Goal: Transaction & Acquisition: Purchase product/service

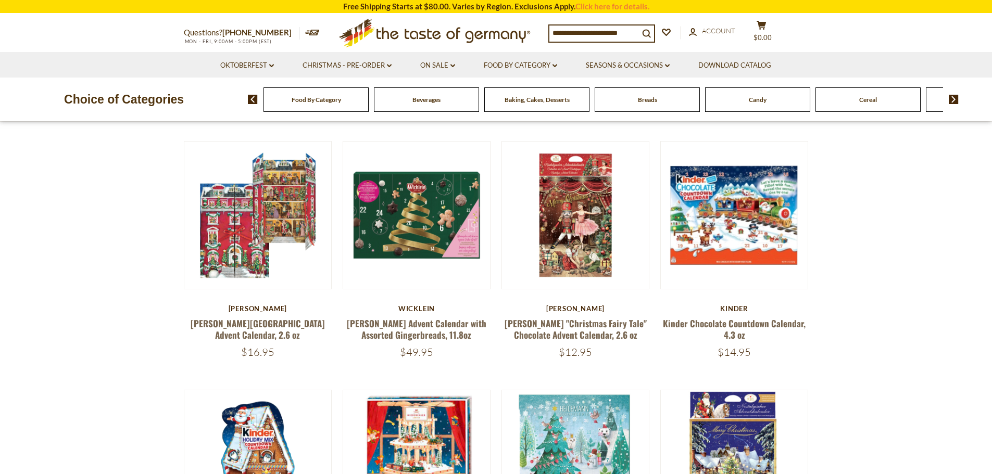
scroll to position [104, 0]
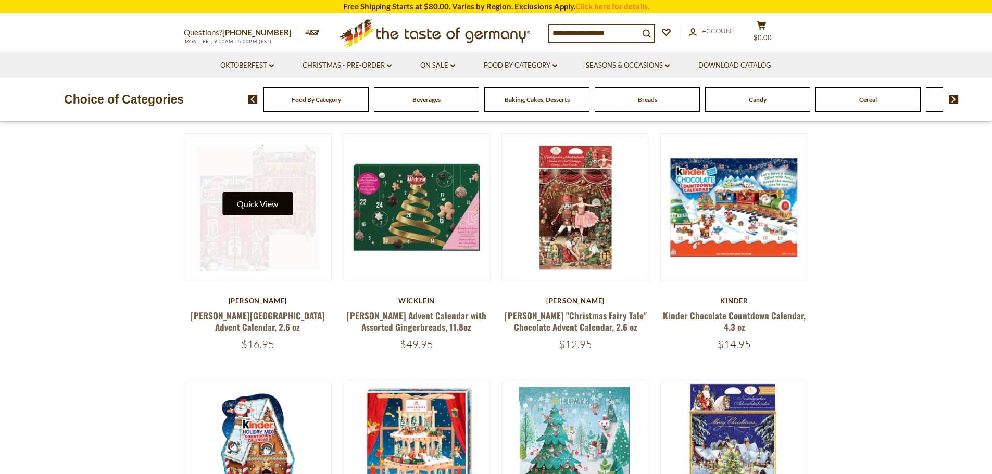
click at [237, 202] on button "Quick View" at bounding box center [257, 203] width 70 height 23
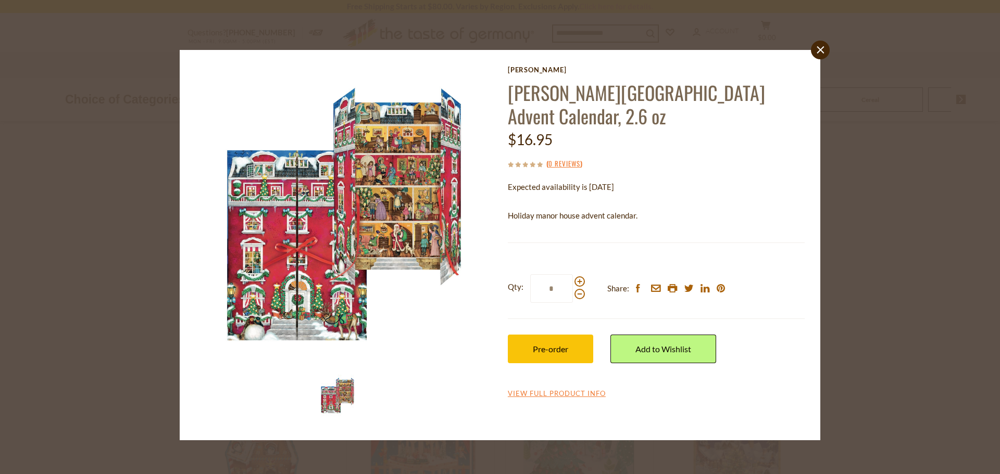
click at [817, 51] on icon "close" at bounding box center [821, 50] width 8 height 8
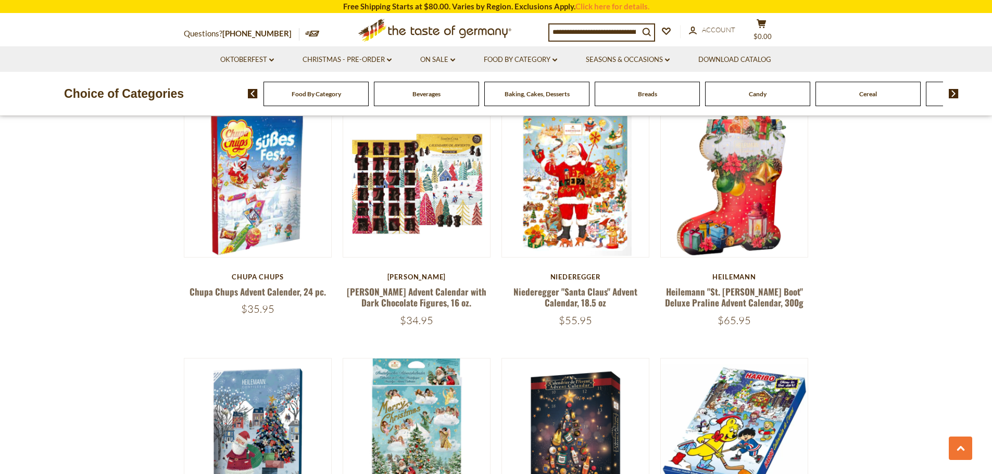
scroll to position [833, 0]
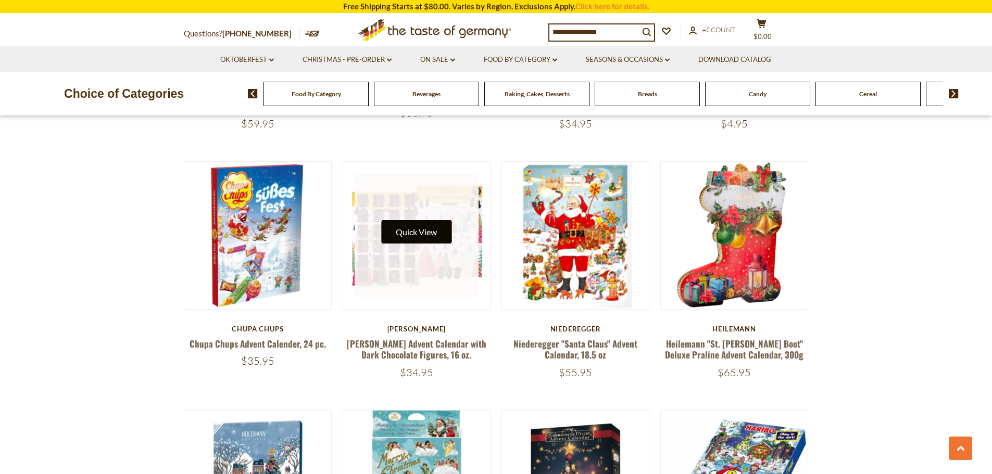
click at [410, 221] on button "Quick View" at bounding box center [416, 231] width 70 height 23
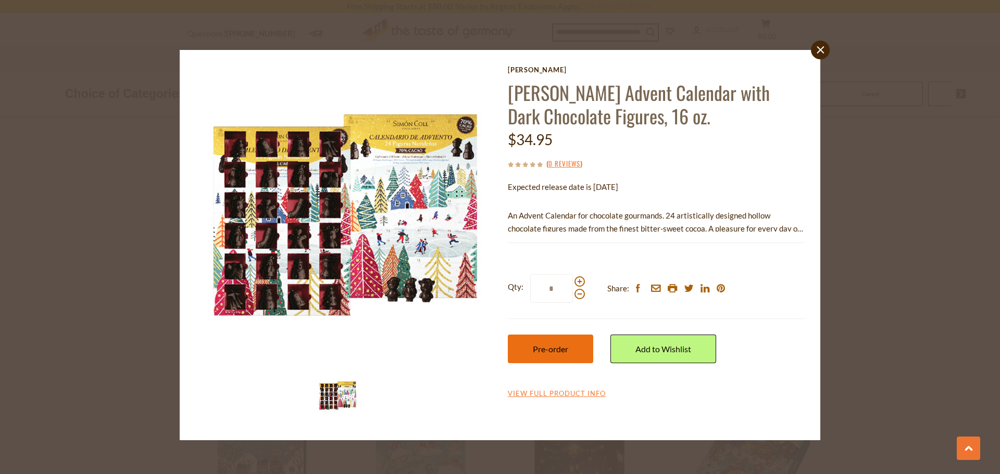
click at [575, 351] on button "Pre-order" at bounding box center [550, 349] width 85 height 29
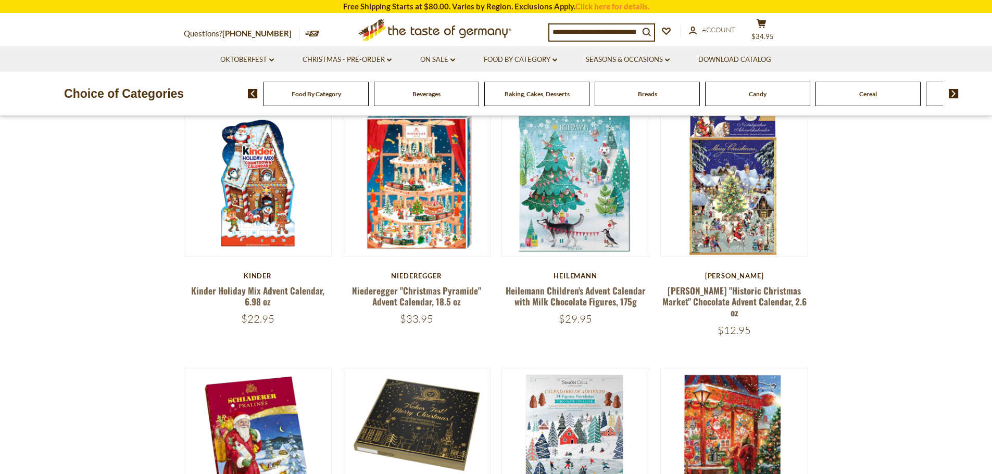
scroll to position [312, 0]
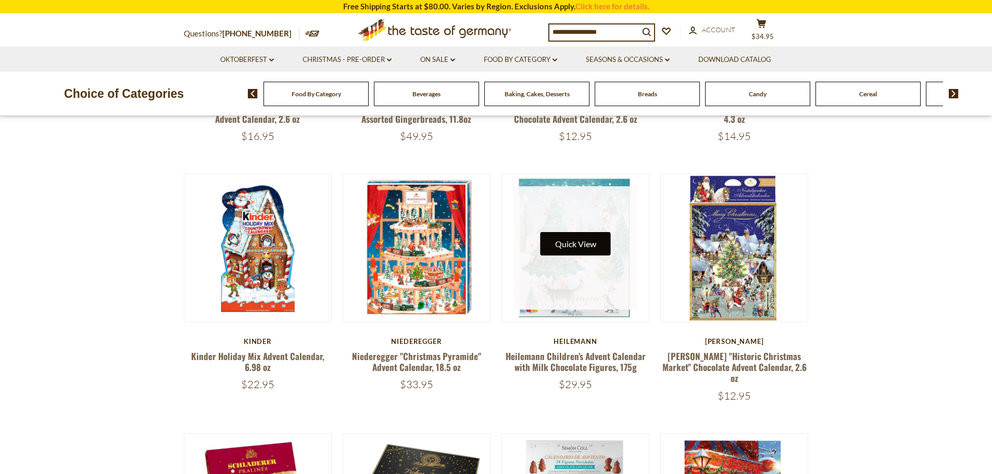
click at [574, 246] on button "Quick View" at bounding box center [576, 243] width 70 height 23
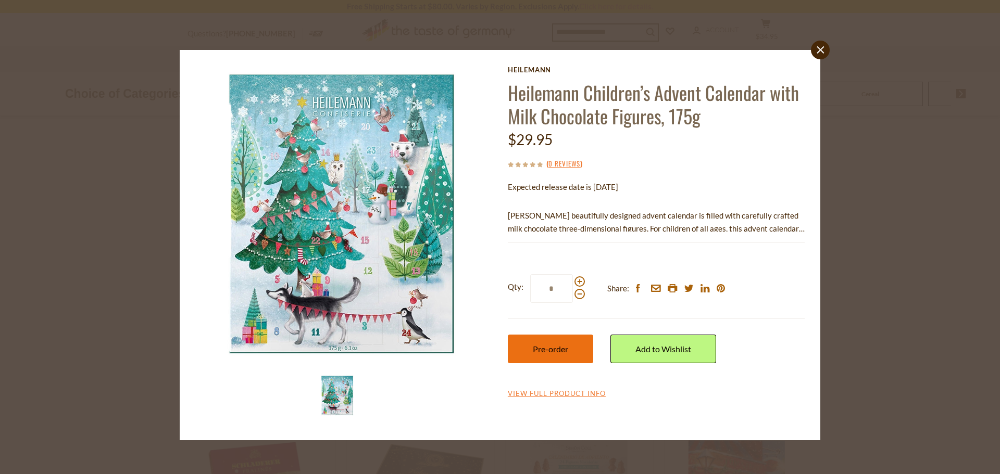
drag, startPoint x: 536, startPoint y: 350, endPoint x: 537, endPoint y: 344, distance: 6.8
click at [536, 350] on span "Pre-order" at bounding box center [550, 349] width 35 height 10
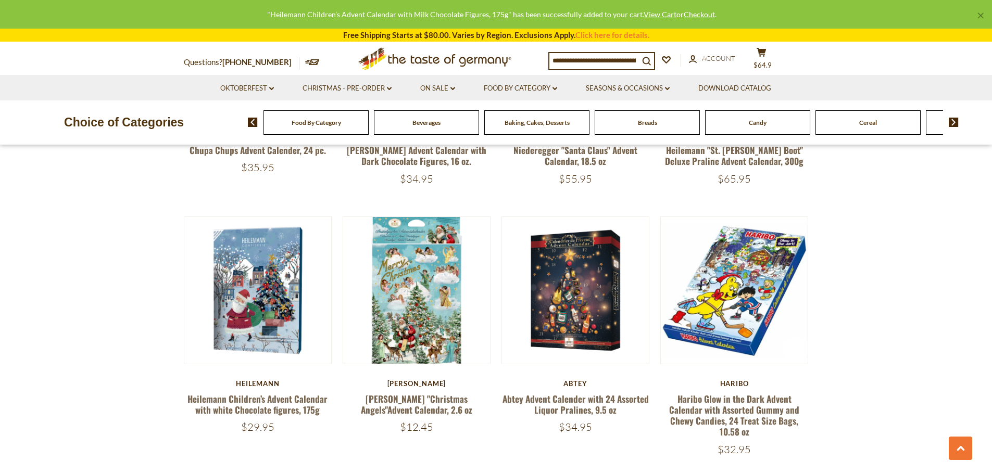
scroll to position [1042, 0]
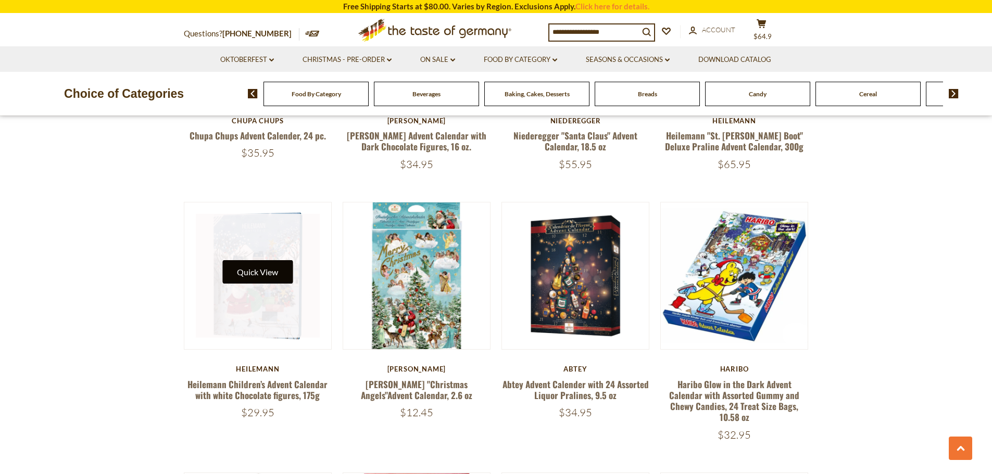
click at [250, 262] on button "Quick View" at bounding box center [257, 271] width 70 height 23
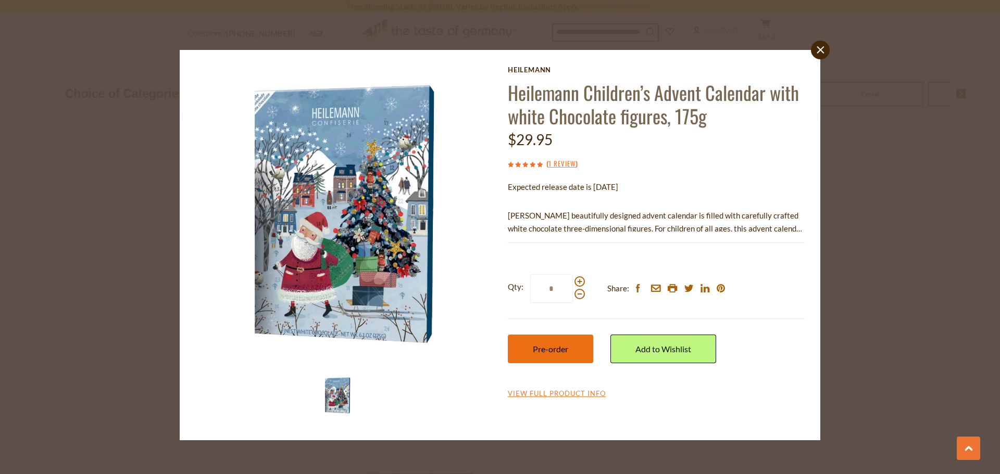
click at [561, 346] on span "Pre-order" at bounding box center [550, 349] width 35 height 10
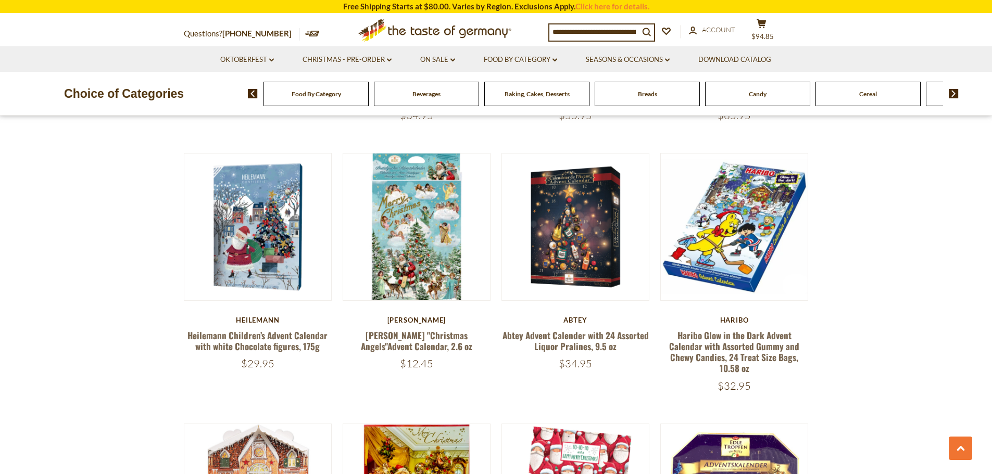
scroll to position [1094, 0]
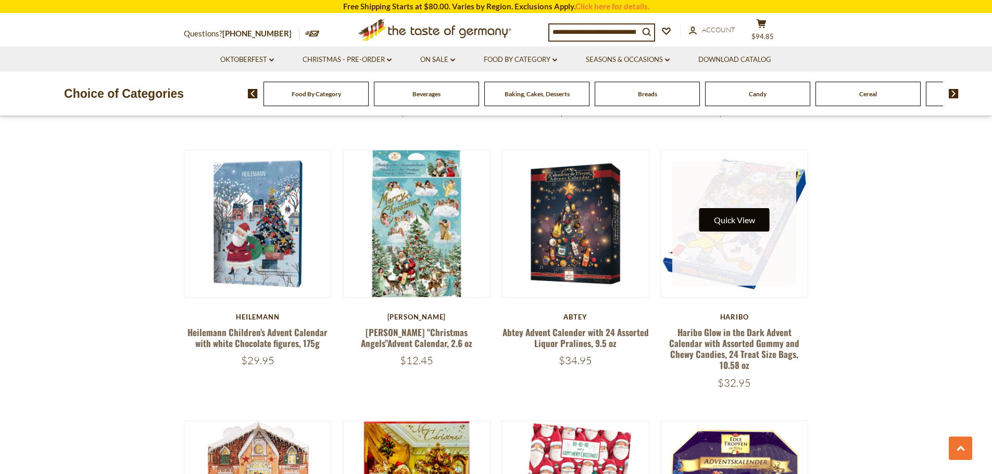
click at [725, 211] on button "Quick View" at bounding box center [734, 219] width 70 height 23
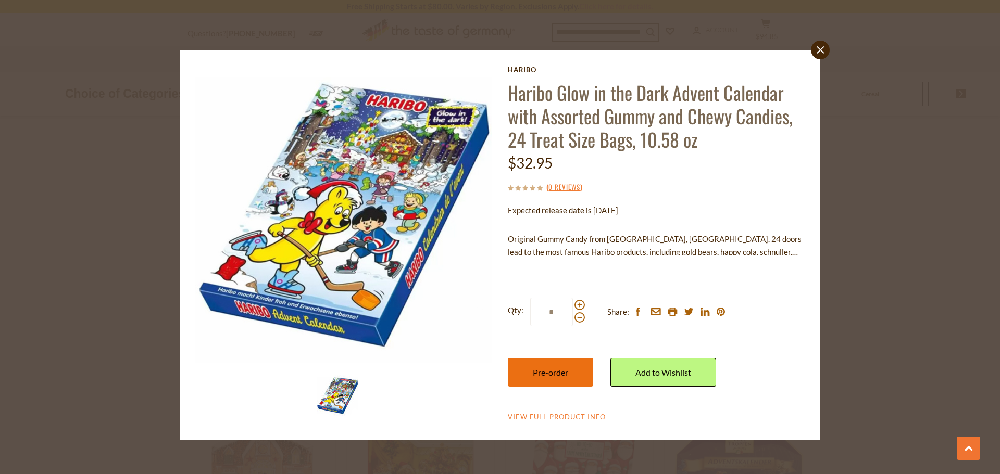
click at [561, 368] on span "Pre-order" at bounding box center [550, 373] width 35 height 10
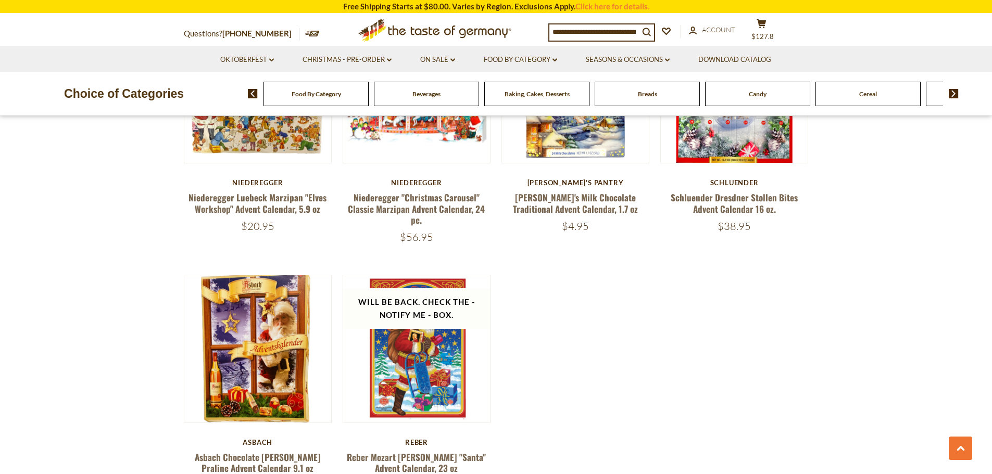
scroll to position [1771, 0]
